Goal: Task Accomplishment & Management: Complete application form

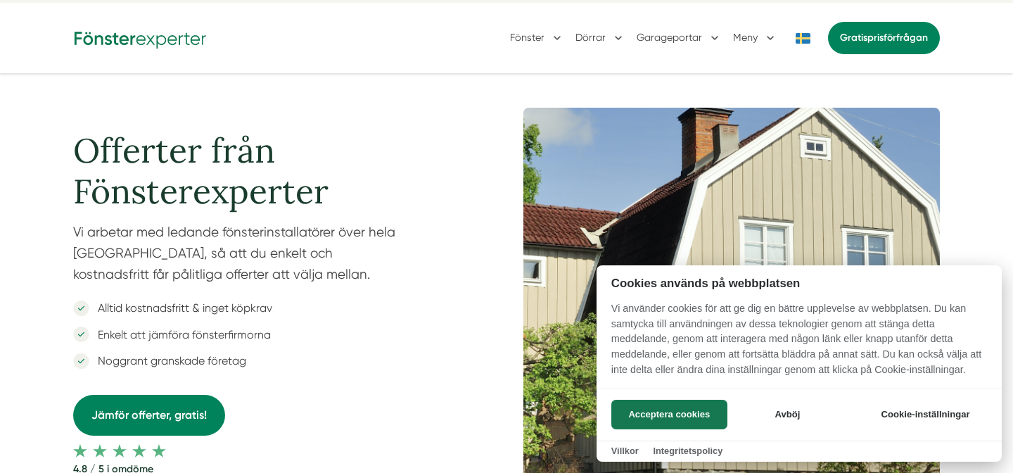
scroll to position [75, 0]
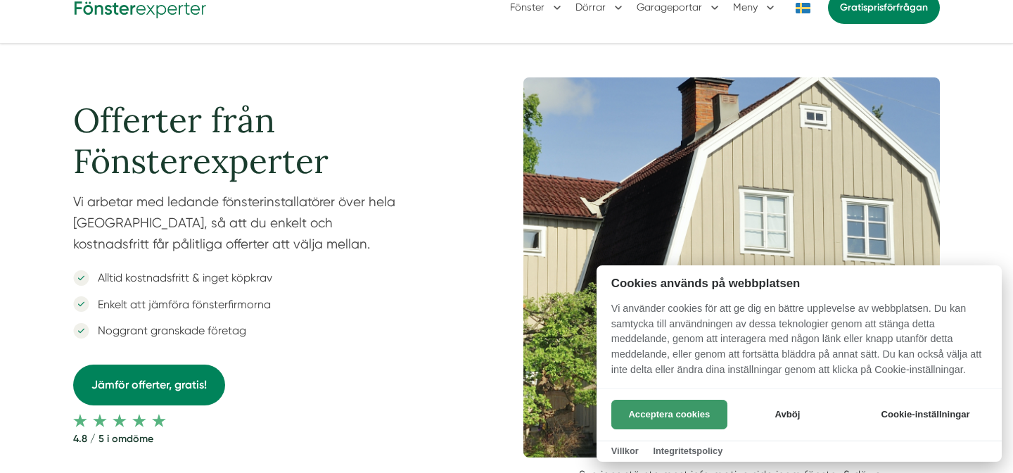
click at [678, 407] on button "Acceptera cookies" at bounding box center [670, 415] width 116 height 30
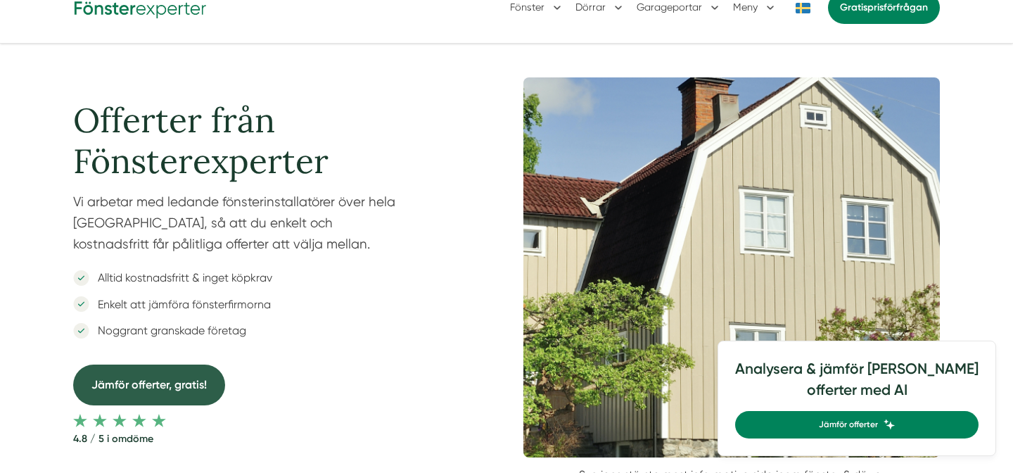
click at [203, 389] on link "Jämför offerter, gratis!" at bounding box center [149, 385] width 152 height 40
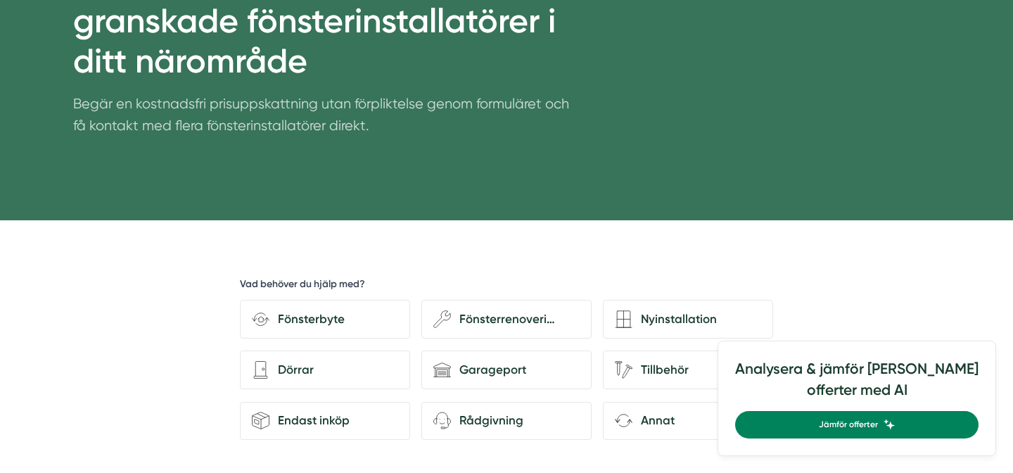
scroll to position [289, 0]
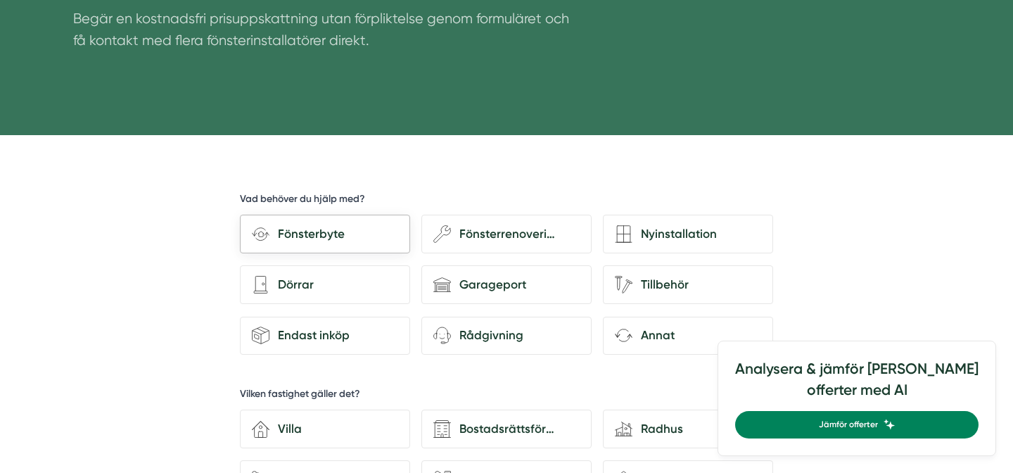
click at [334, 238] on div "Fönsterbyte" at bounding box center [334, 234] width 129 height 19
click at [0, 0] on input "Fönsterbyte" at bounding box center [0, 0] width 0 height 0
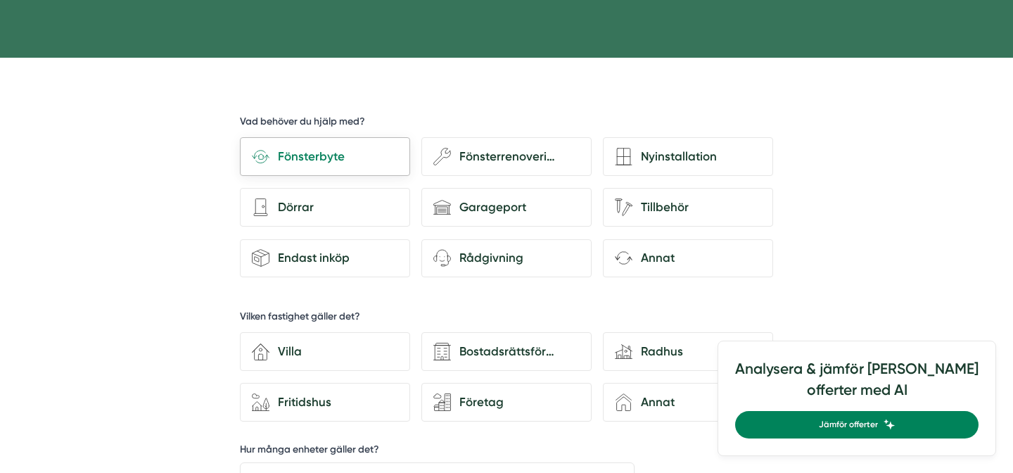
scroll to position [386, 0]
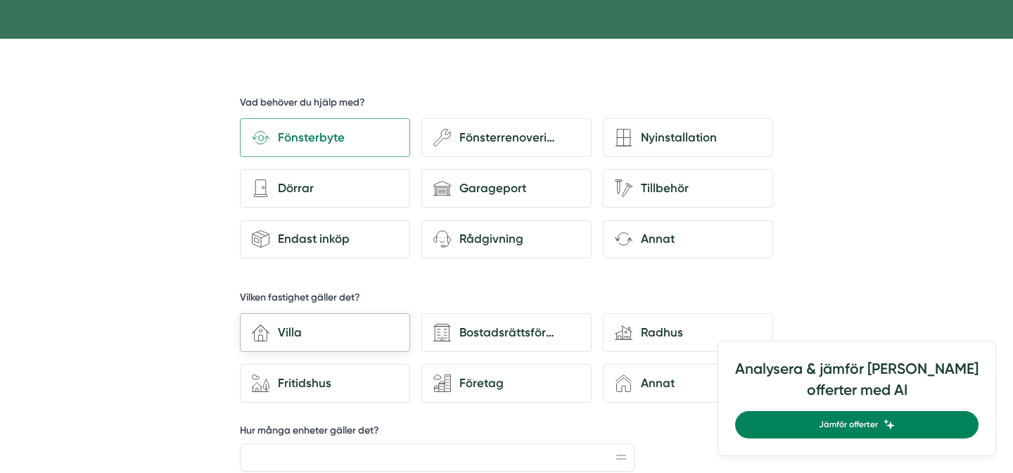
click at [321, 328] on div "Villa" at bounding box center [334, 332] width 129 height 19
click at [0, 0] on input "house-3 Villa" at bounding box center [0, 0] width 0 height 0
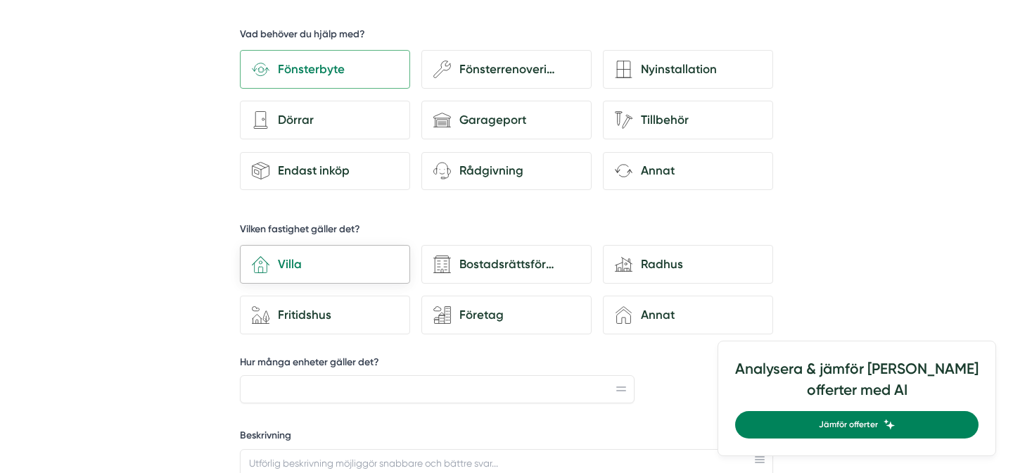
scroll to position [514, 0]
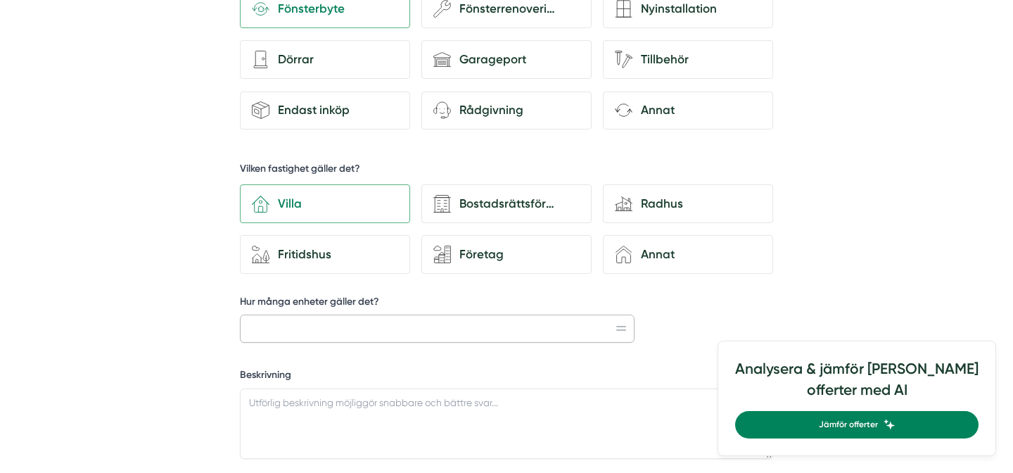
click at [321, 328] on input "Hur många enheter gäller det?" at bounding box center [437, 329] width 395 height 28
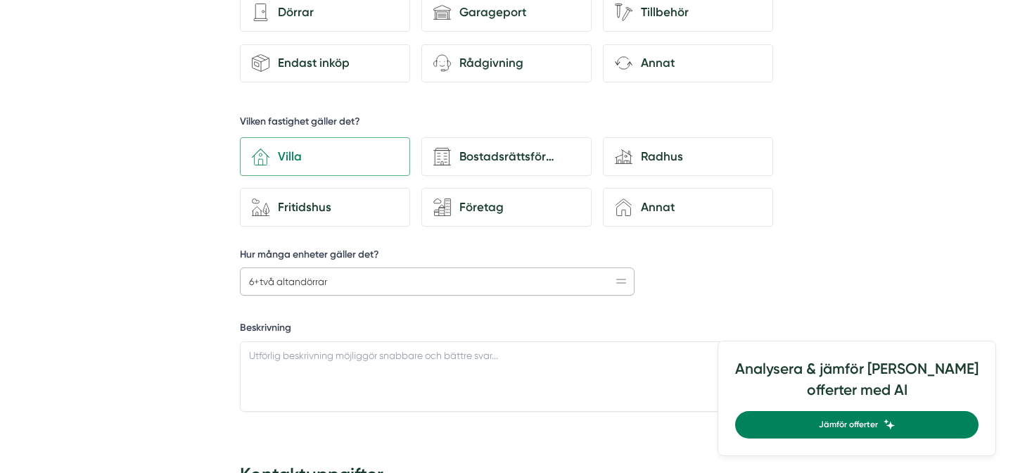
scroll to position [626, 0]
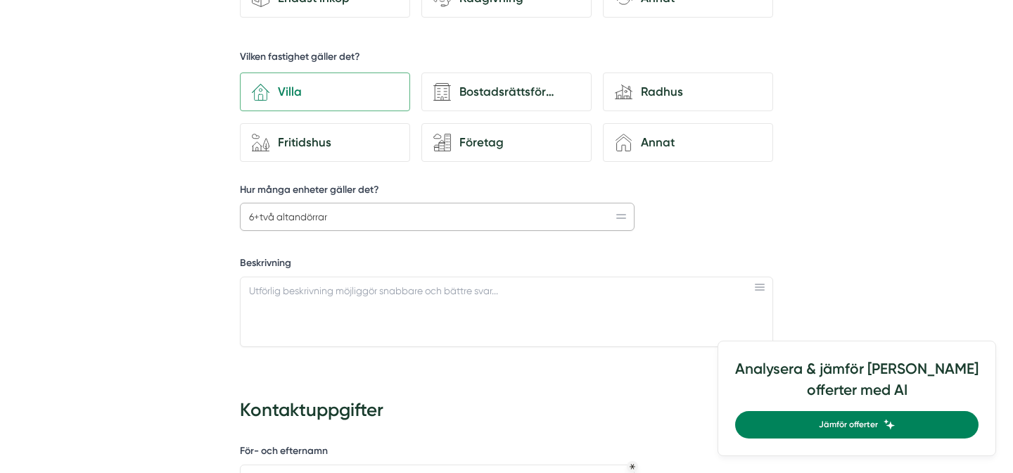
type input "6+två altandörrar"
click at [327, 318] on textarea "Beskrivning" at bounding box center [506, 312] width 533 height 70
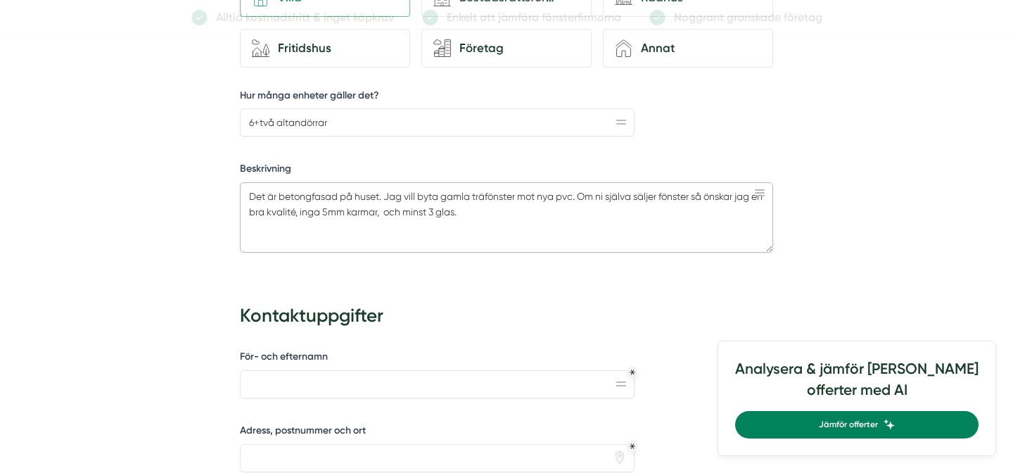
scroll to position [811, 0]
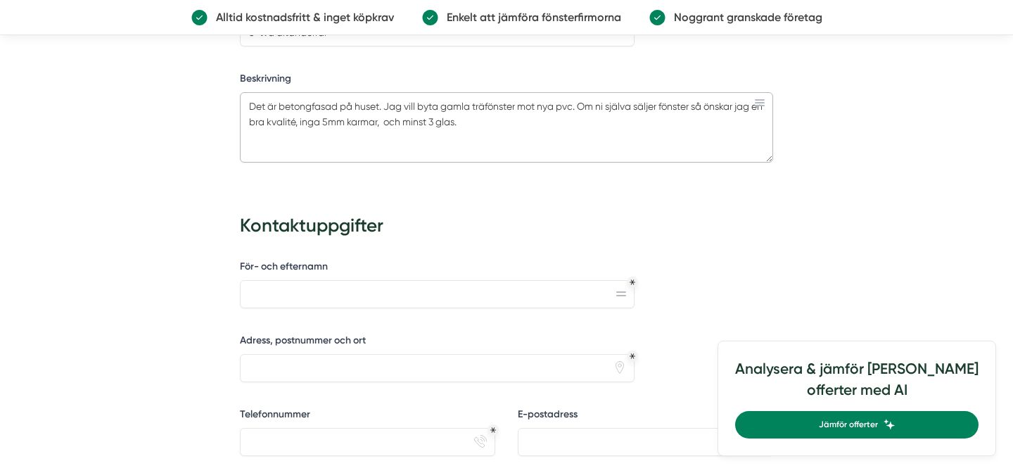
type textarea "Det är betongfasad på huset. Jag vill byta gamla träfönster mot nya pvc. Om ni …"
click at [292, 286] on input "För- och efternamn" at bounding box center [437, 294] width 395 height 28
type input "Zoran Asanovic"
type input "Själagårdsgatan 8"
type input "0735432122"
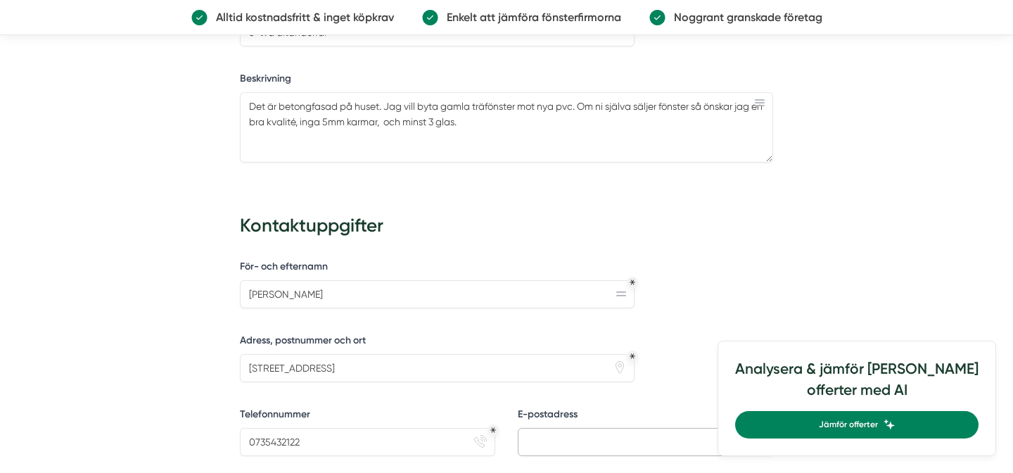
type input "zoran_asanovic@hotmail.com"
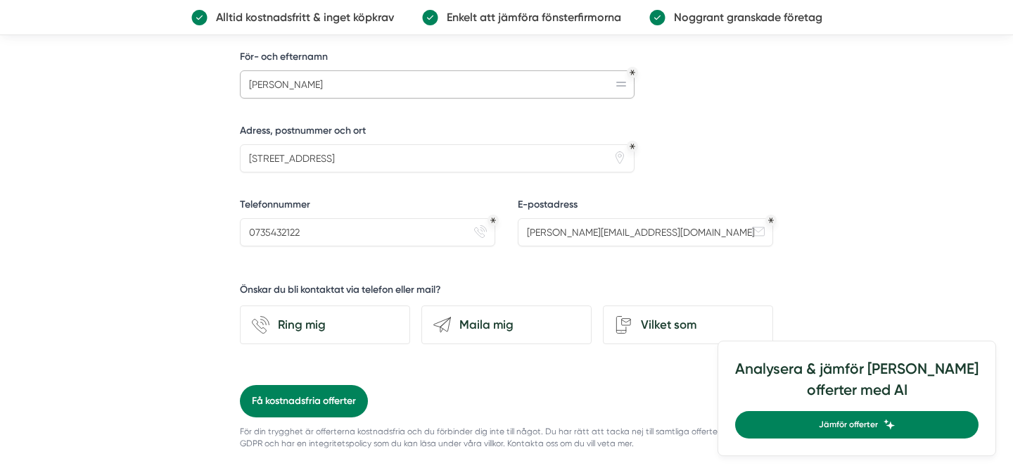
scroll to position [1035, 0]
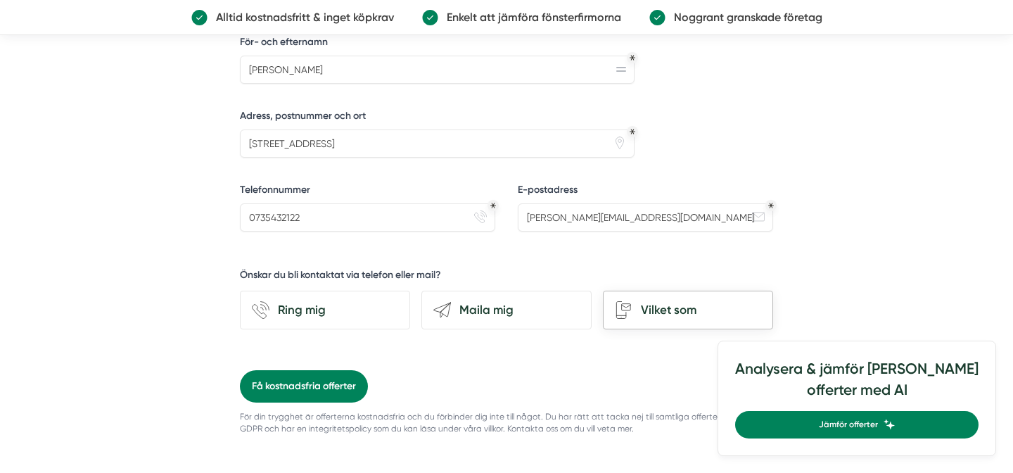
click at [635, 301] on div "Vilket som" at bounding box center [697, 310] width 129 height 19
click at [0, 0] on input "Vilket som" at bounding box center [0, 0] width 0 height 0
click at [339, 388] on button "Få kostnadsfria offerter" at bounding box center [304, 386] width 128 height 32
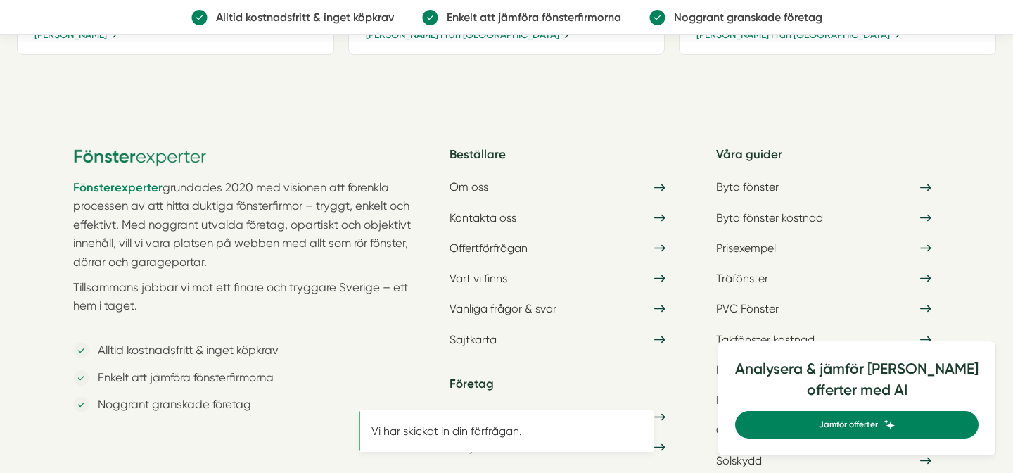
scroll to position [0, 0]
